Goal: Task Accomplishment & Management: Manage account settings

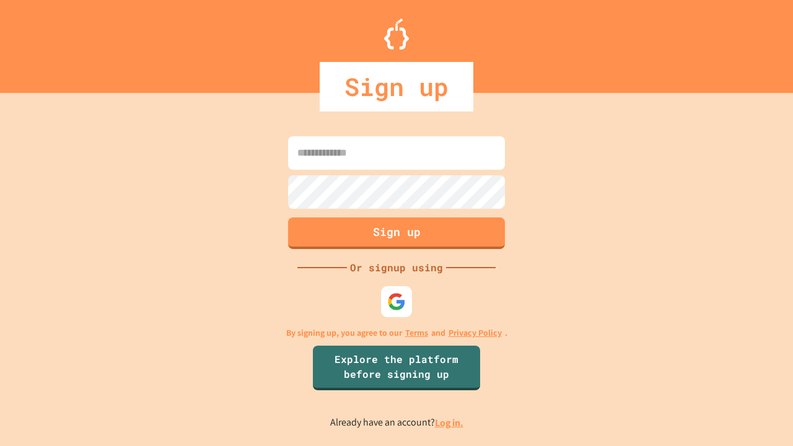
click at [450, 422] on link "Log in." at bounding box center [449, 422] width 28 height 13
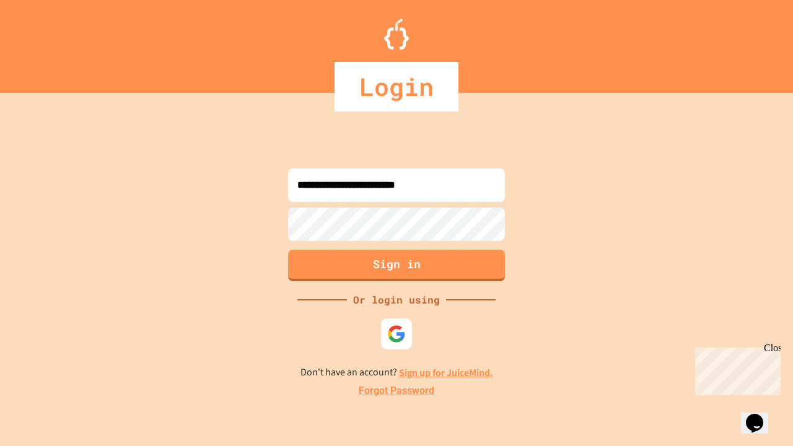
type input "**********"
